Goal: Transaction & Acquisition: Purchase product/service

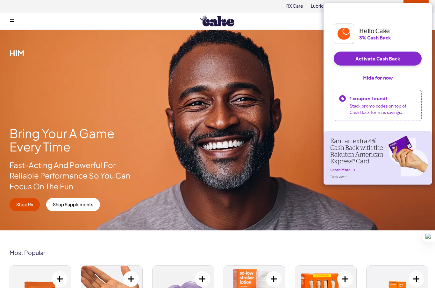
click at [5, 20] on div "Menu Him Her Everything Rx Care Rx For Him Cake ED Meds - To Go The Daily Chew …" at bounding box center [217, 21] width 435 height 13
click at [7, 20] on button at bounding box center [12, 21] width 13 height 13
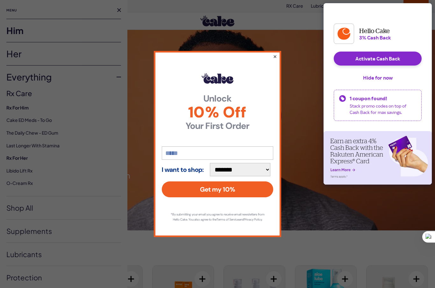
click at [275, 53] on button "×" at bounding box center [275, 57] width 4 height 8
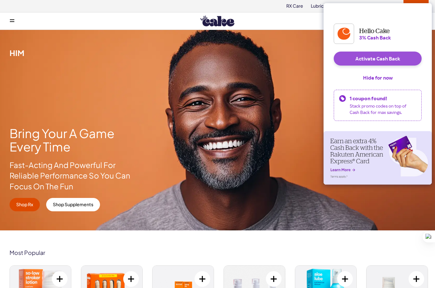
click at [351, 64] on button "Activate Cash Back" at bounding box center [378, 59] width 88 height 14
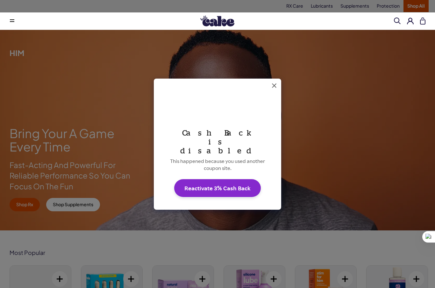
click at [231, 179] on button "Reactivate 3% Cash Back" at bounding box center [217, 188] width 87 height 18
